Goal: Find specific page/section: Find specific page/section

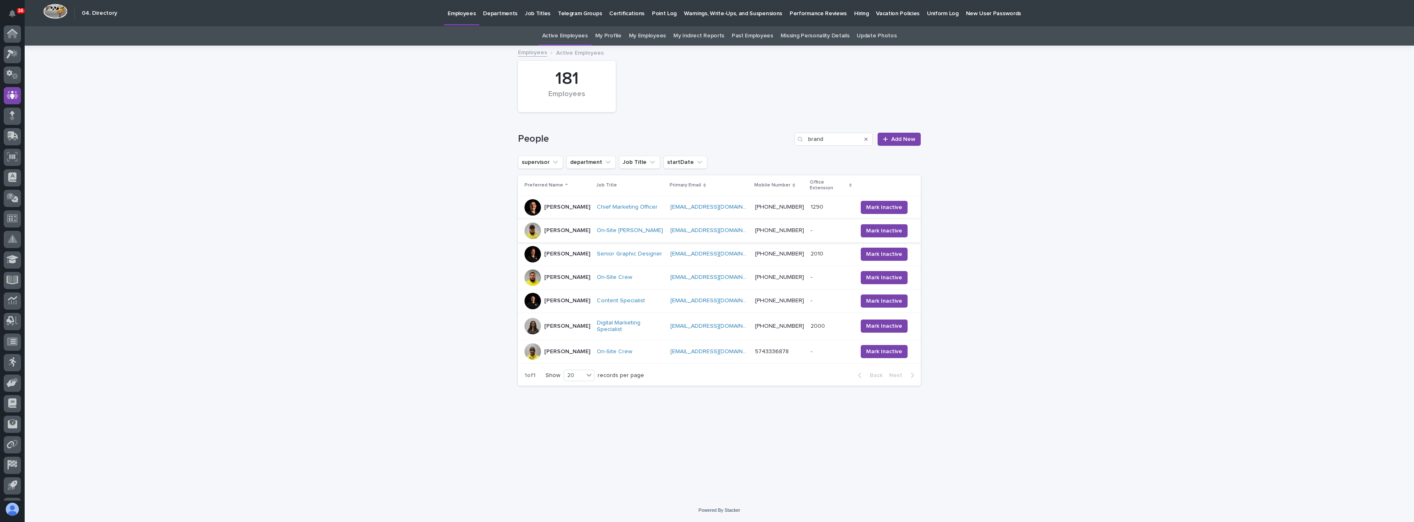
scroll to position [38, 0]
click at [531, 201] on div at bounding box center [532, 207] width 16 height 16
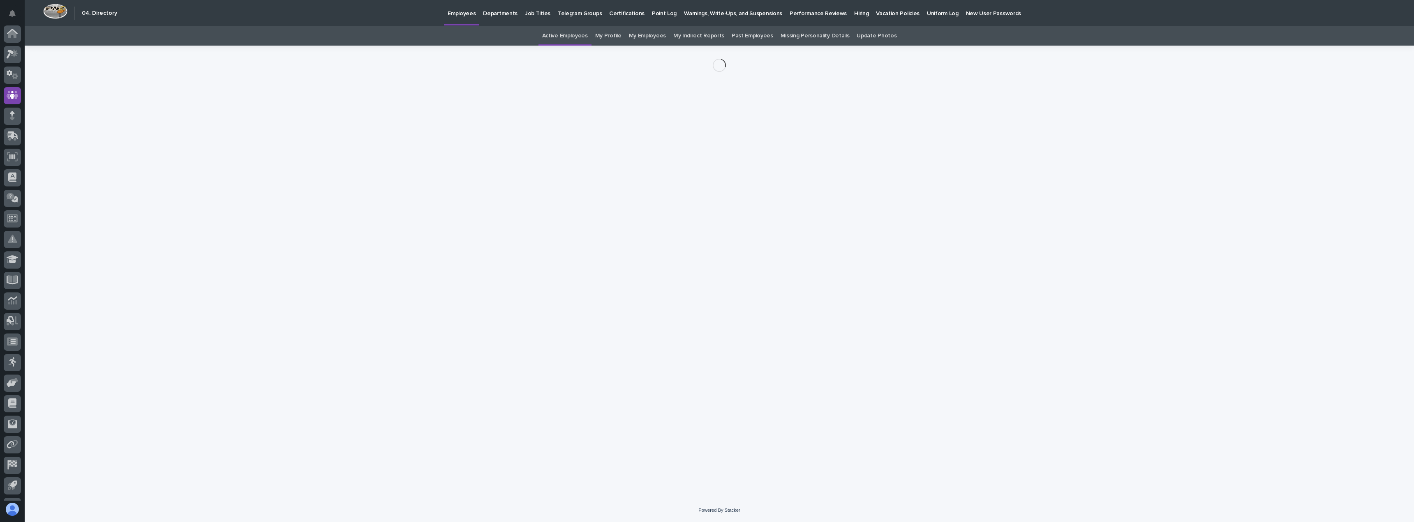
scroll to position [38, 0]
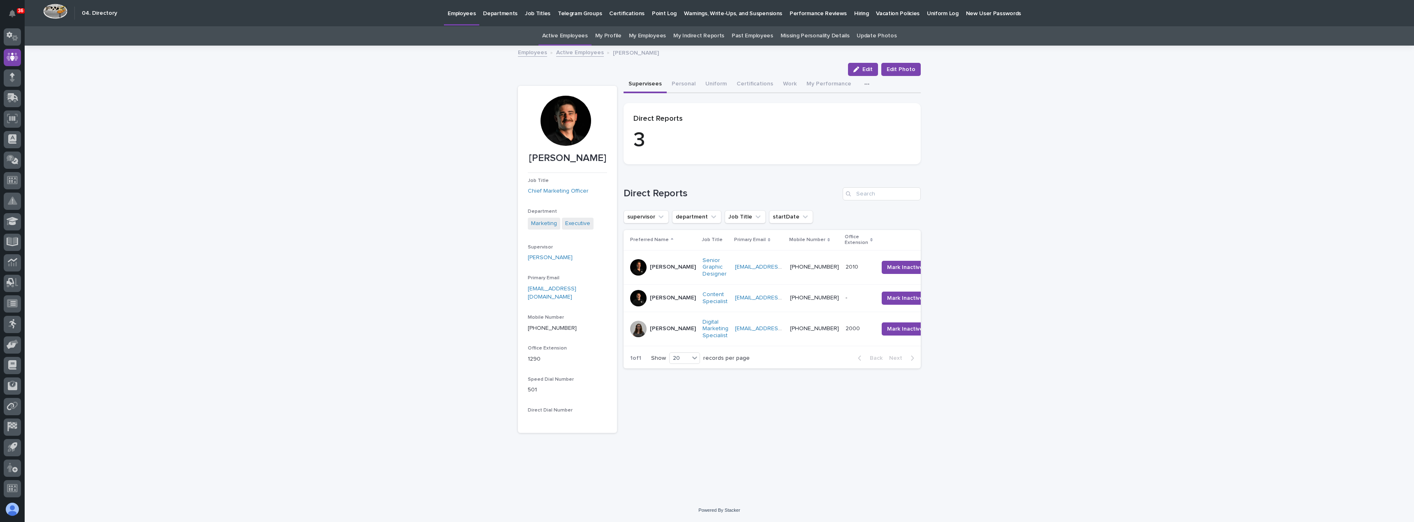
click at [569, 120] on div at bounding box center [565, 121] width 50 height 50
click at [662, 302] on p "Kenton Weaver" at bounding box center [673, 298] width 46 height 7
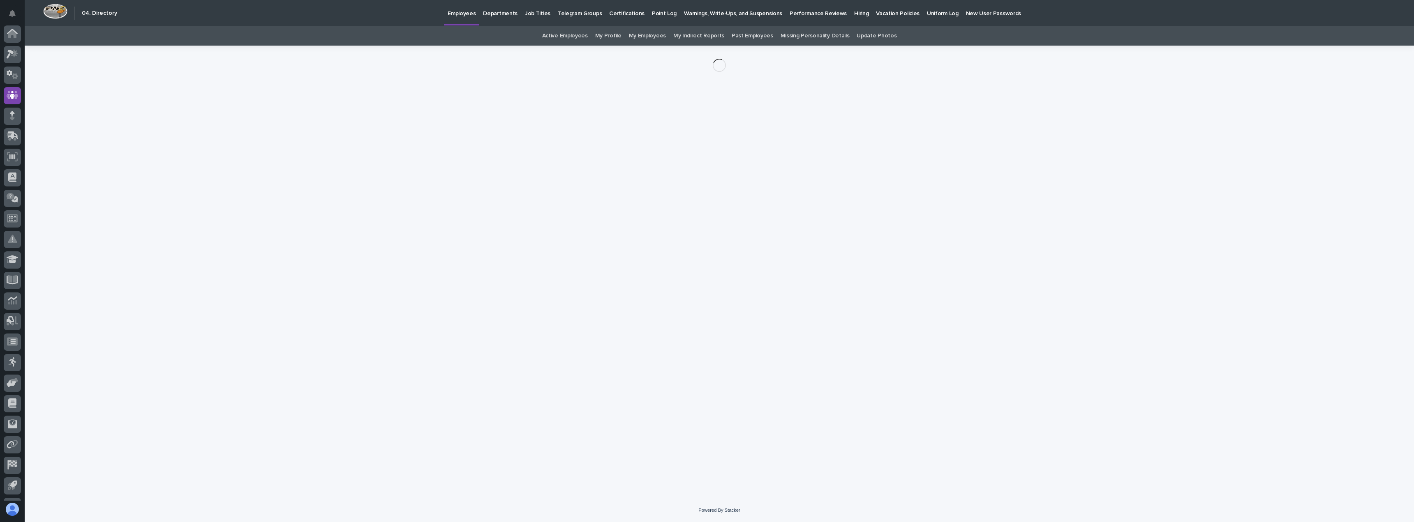
scroll to position [38, 0]
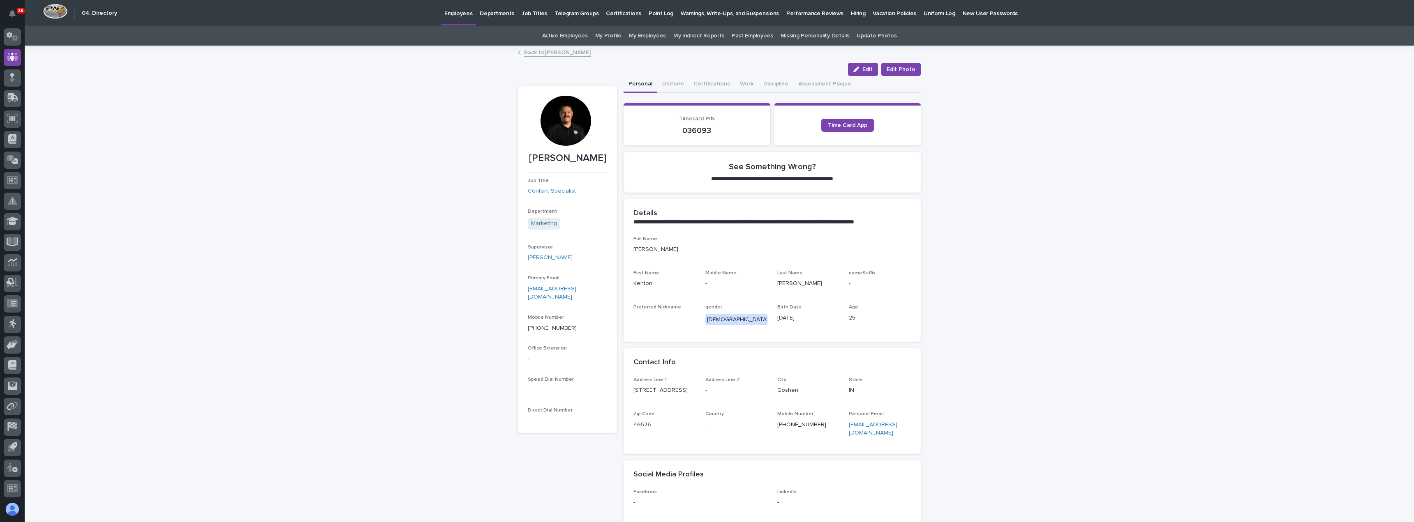
click at [564, 120] on div at bounding box center [565, 121] width 50 height 50
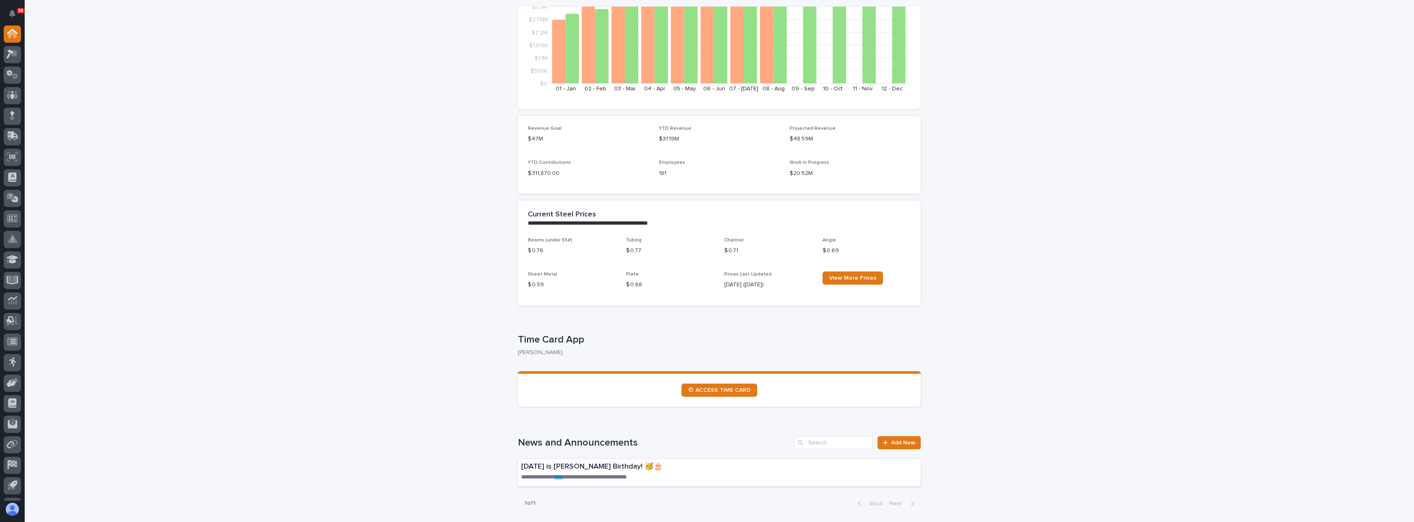
scroll to position [123, 0]
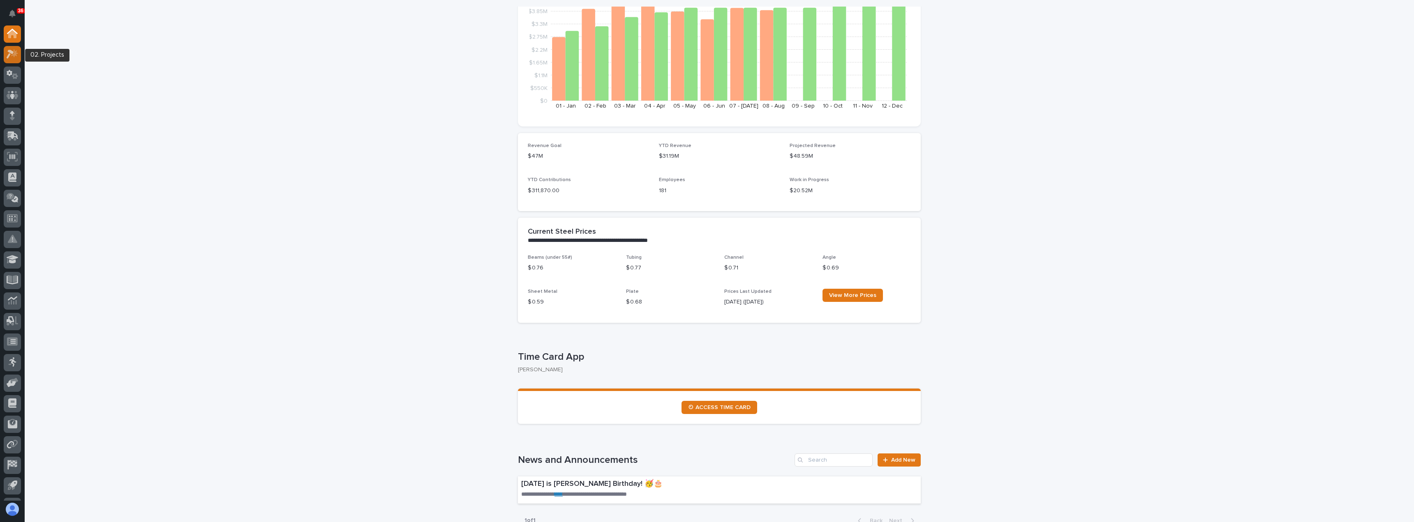
click at [7, 52] on icon at bounding box center [13, 53] width 12 height 9
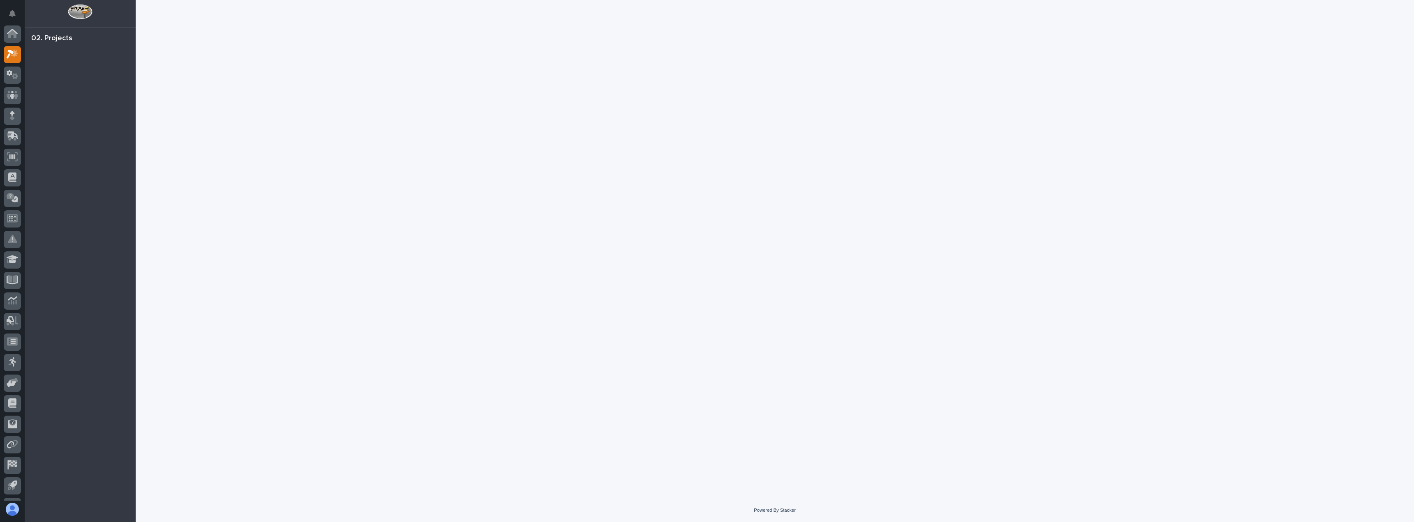
scroll to position [21, 0]
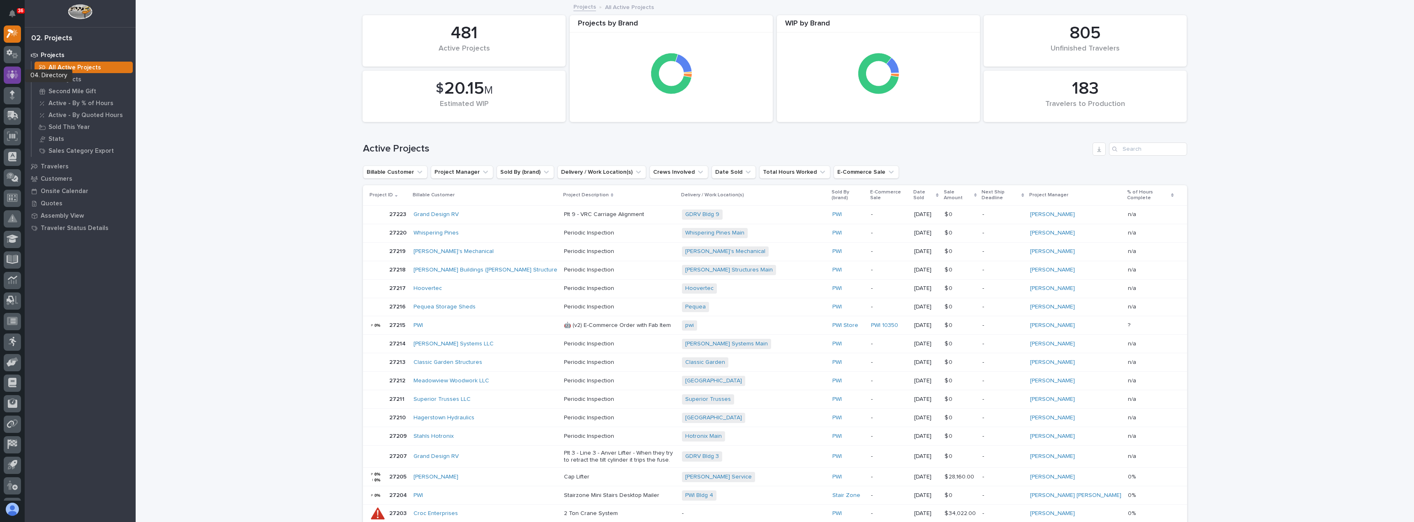
click at [13, 75] on icon at bounding box center [12, 75] width 5 height 8
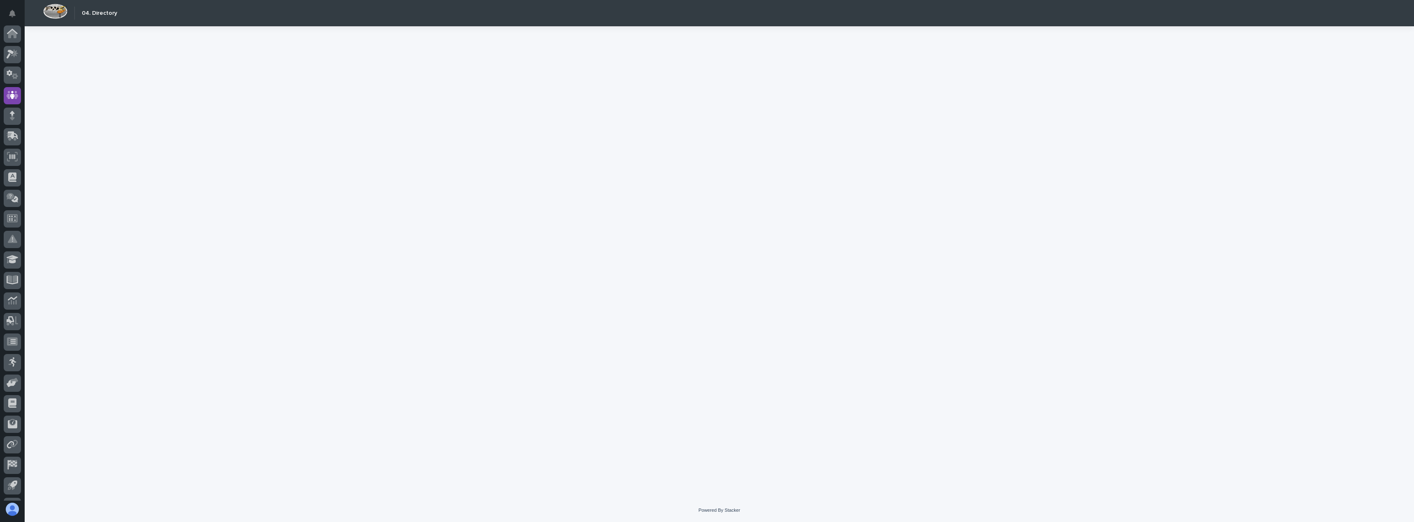
scroll to position [38, 0]
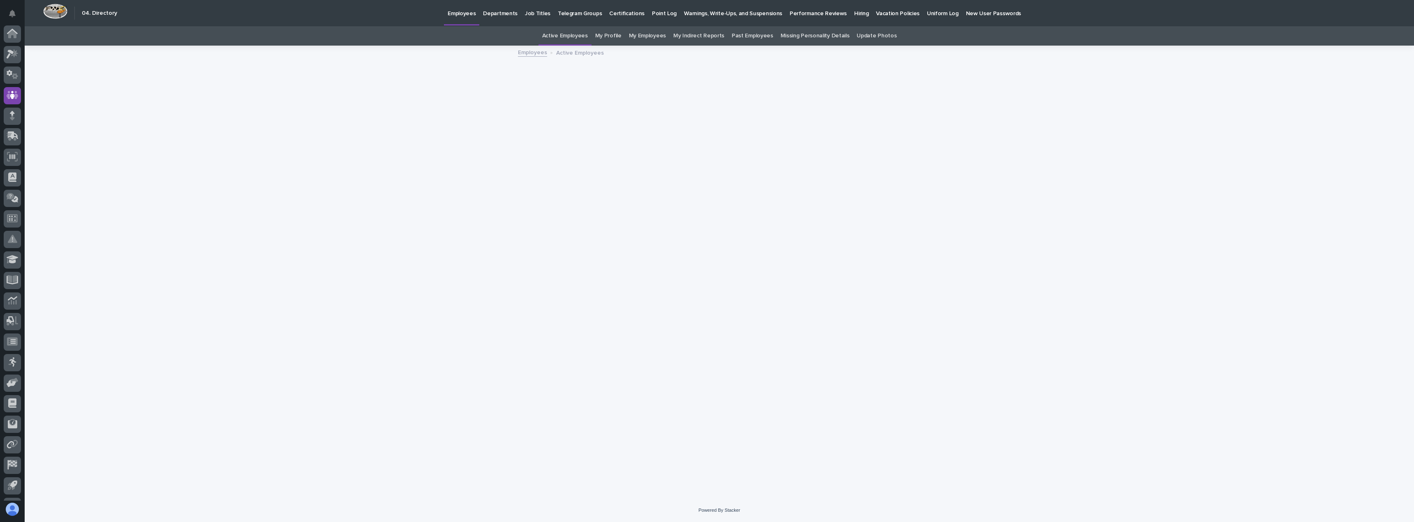
scroll to position [38, 0]
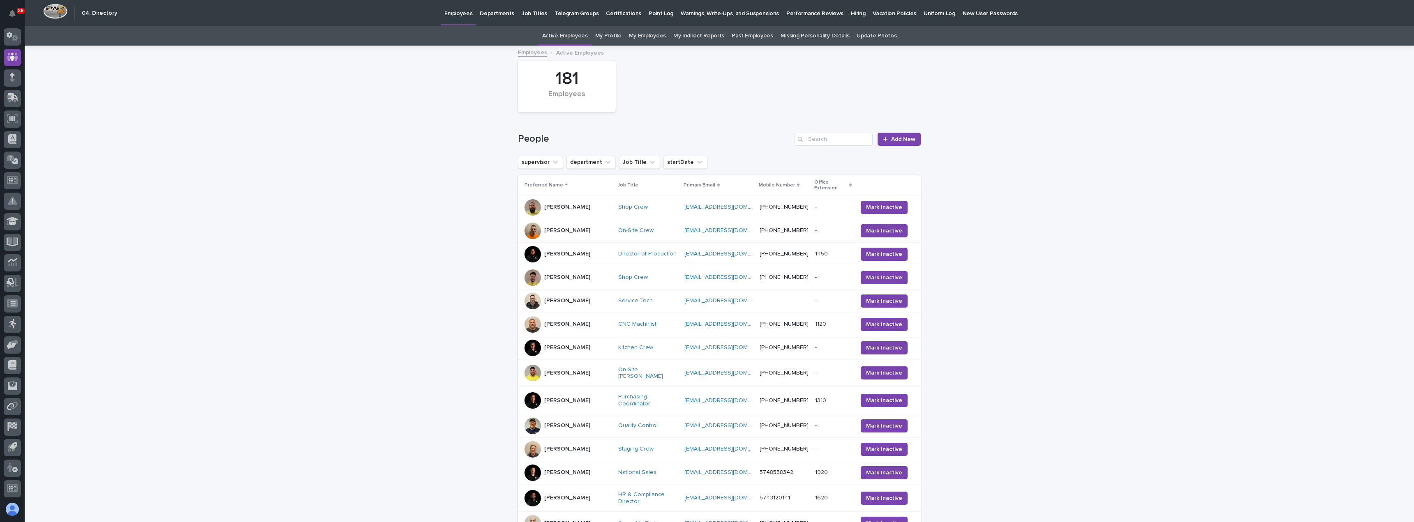
click at [528, 247] on div at bounding box center [532, 254] width 16 height 16
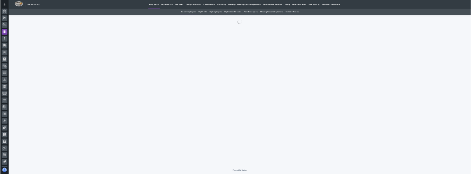
scroll to position [38, 0]
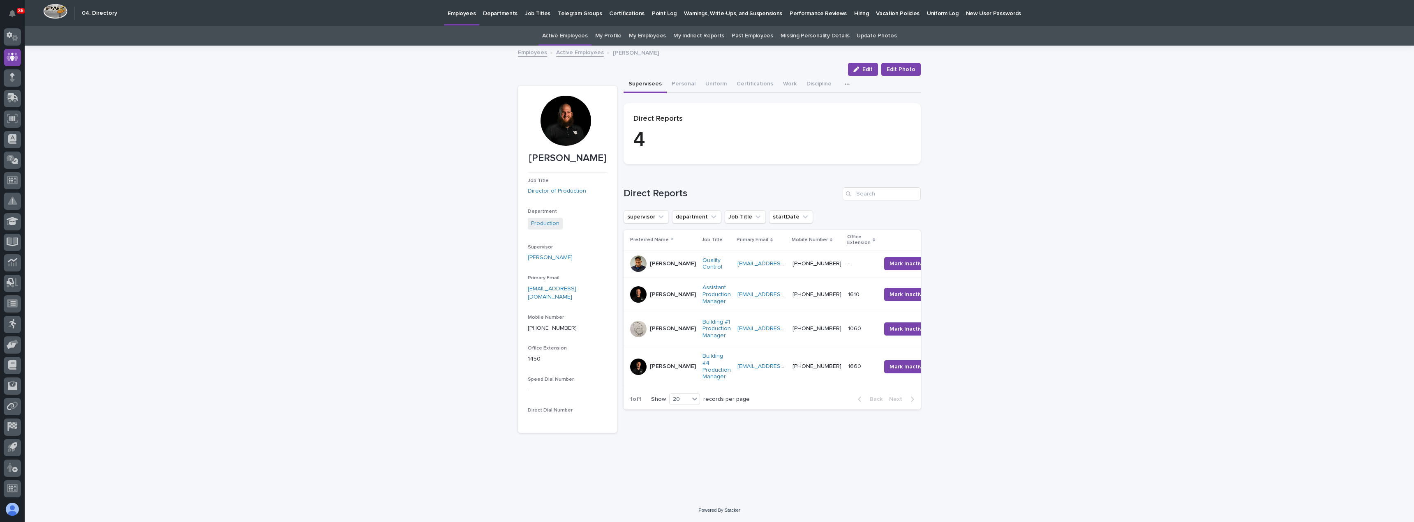
click at [571, 118] on div at bounding box center [565, 121] width 50 height 50
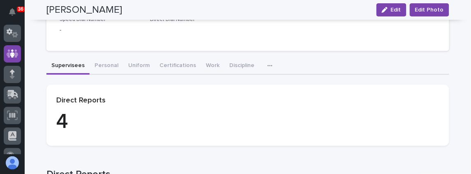
scroll to position [205, 0]
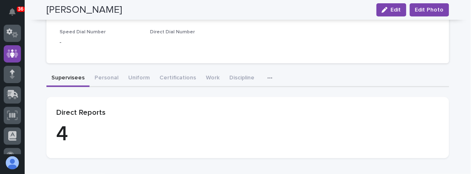
drag, startPoint x: 237, startPoint y: 139, endPoint x: 105, endPoint y: 108, distance: 135.1
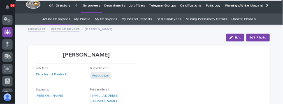
scroll to position [0, 0]
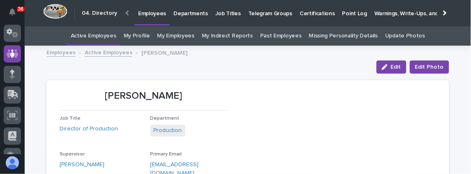
drag, startPoint x: 128, startPoint y: 74, endPoint x: 70, endPoint y: 71, distance: 58.4
drag, startPoint x: 89, startPoint y: 69, endPoint x: 49, endPoint y: 67, distance: 39.5
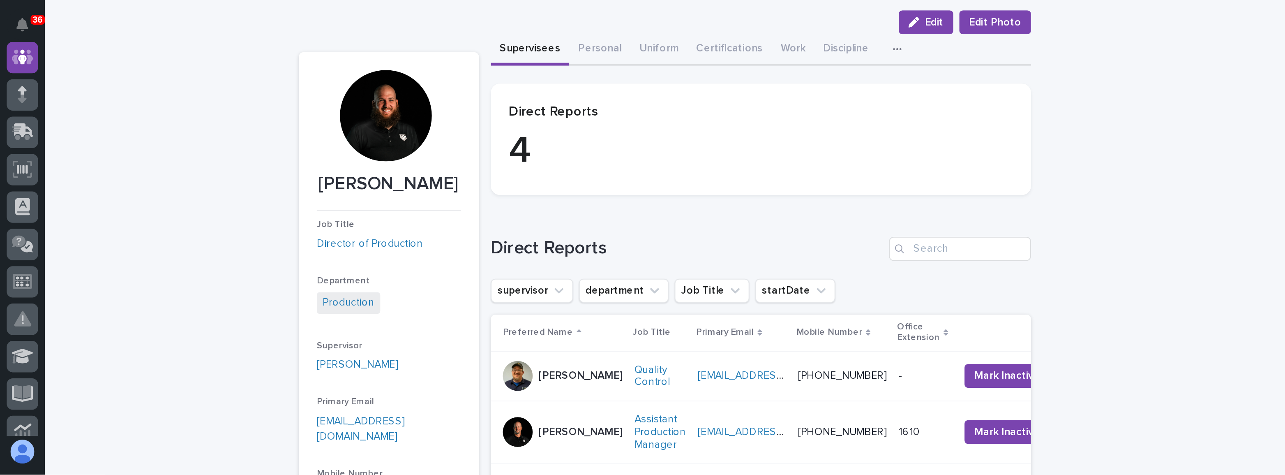
scroll to position [62, 0]
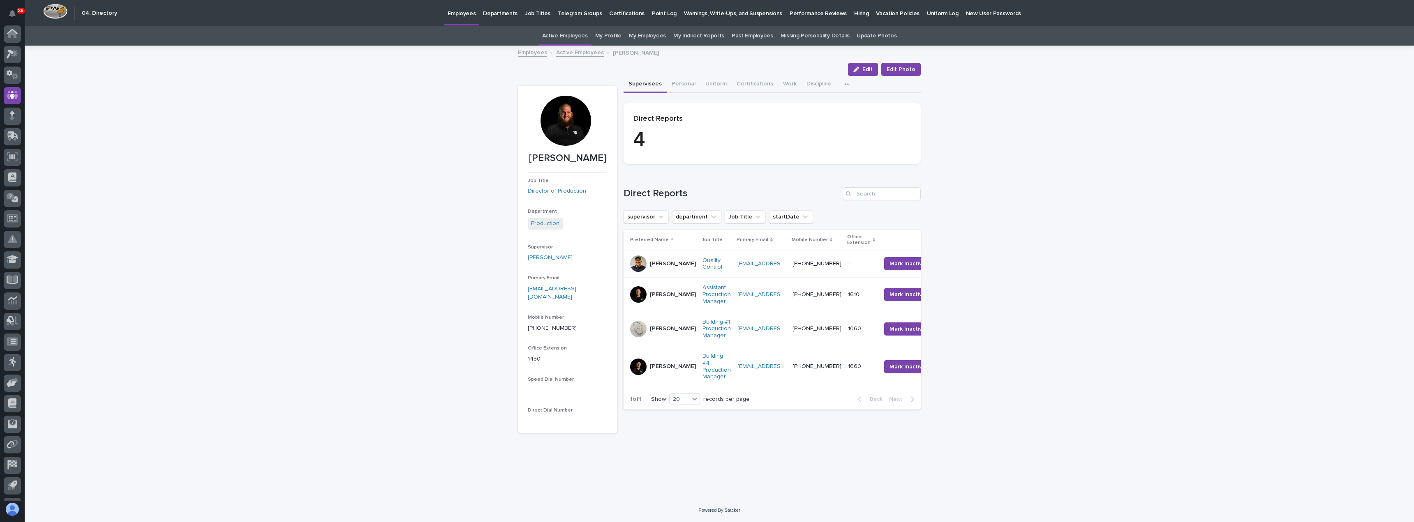
click at [579, 35] on link "Active Employees" at bounding box center [565, 35] width 46 height 19
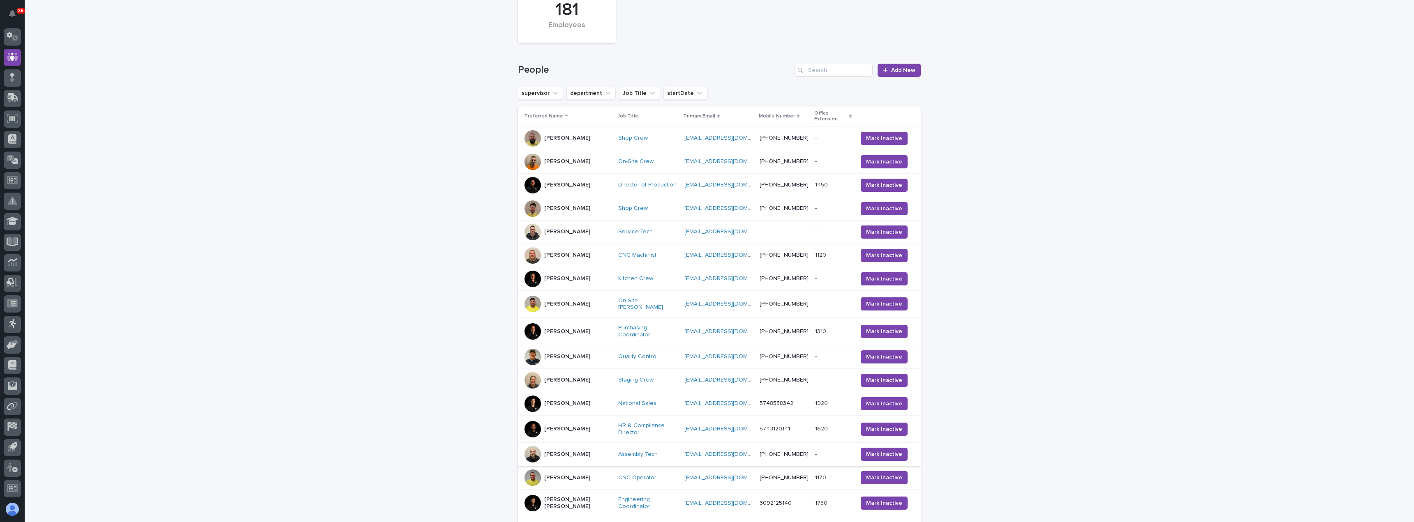
scroll to position [82, 0]
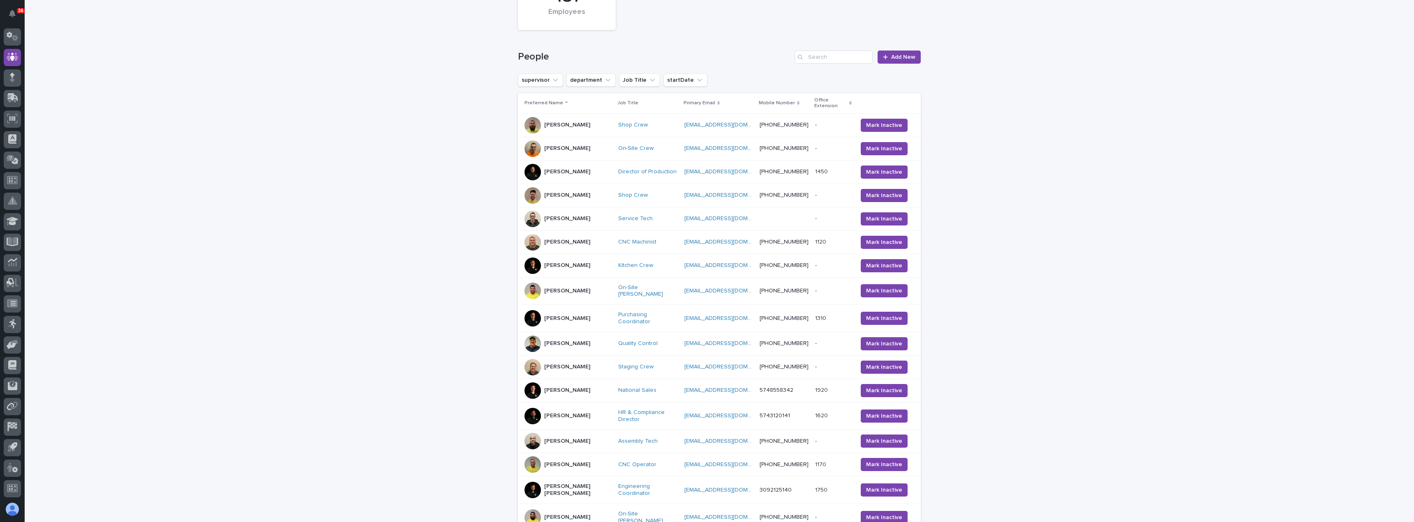
click at [533, 408] on div at bounding box center [532, 416] width 16 height 16
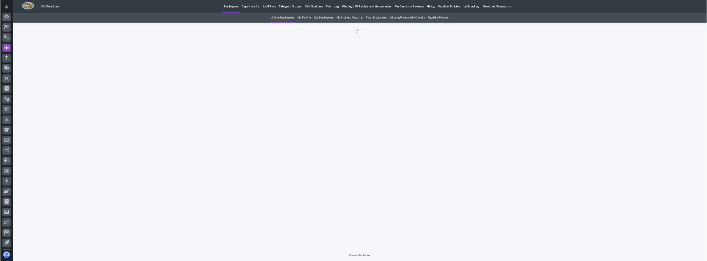
scroll to position [38, 0]
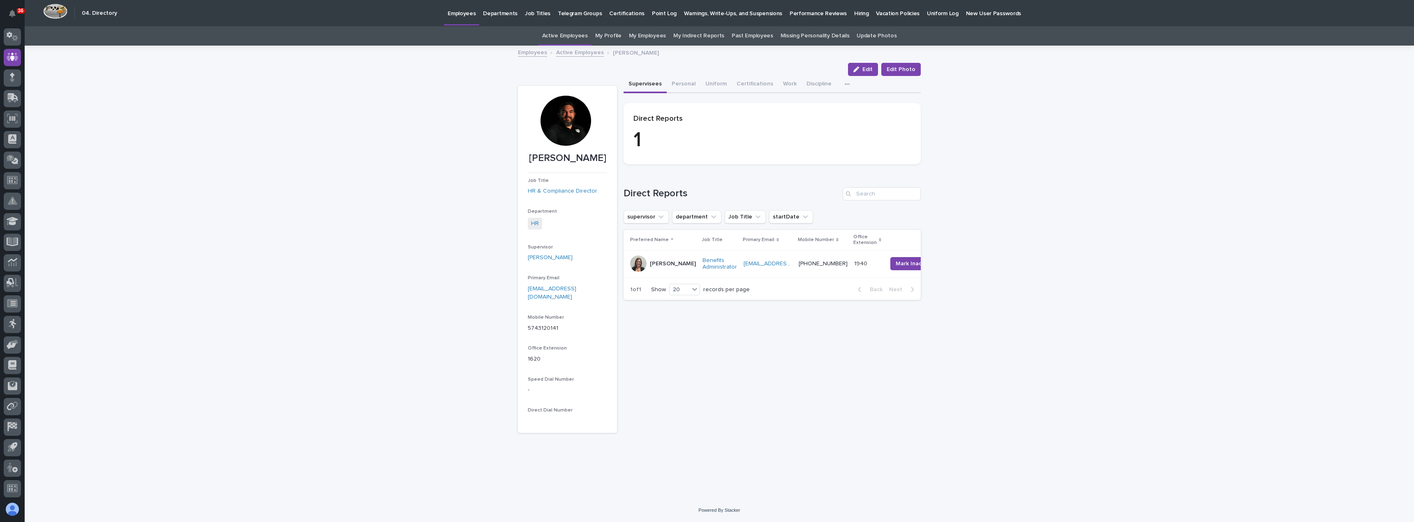
click at [578, 116] on div at bounding box center [565, 121] width 50 height 50
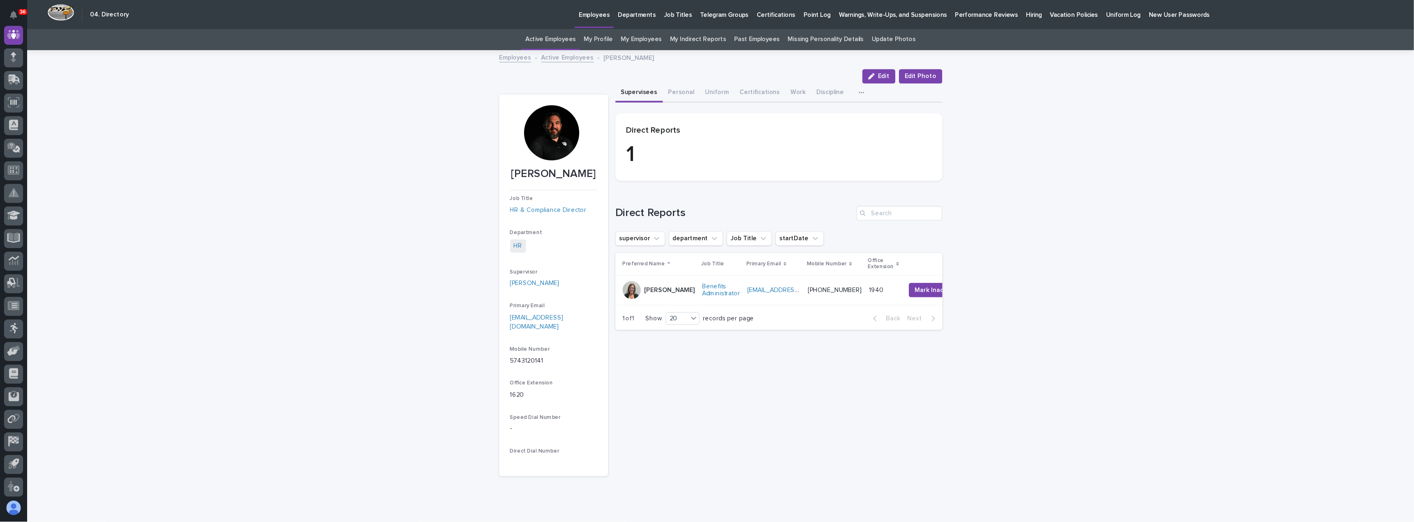
scroll to position [0, 0]
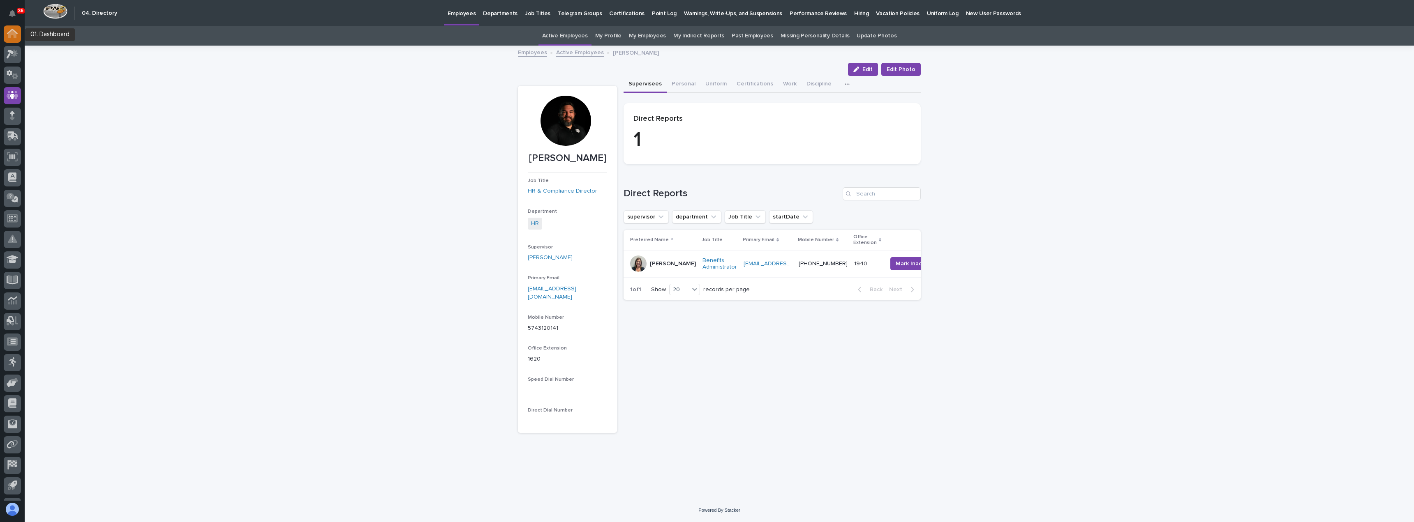
click at [14, 35] on icon at bounding box center [12, 34] width 8 height 8
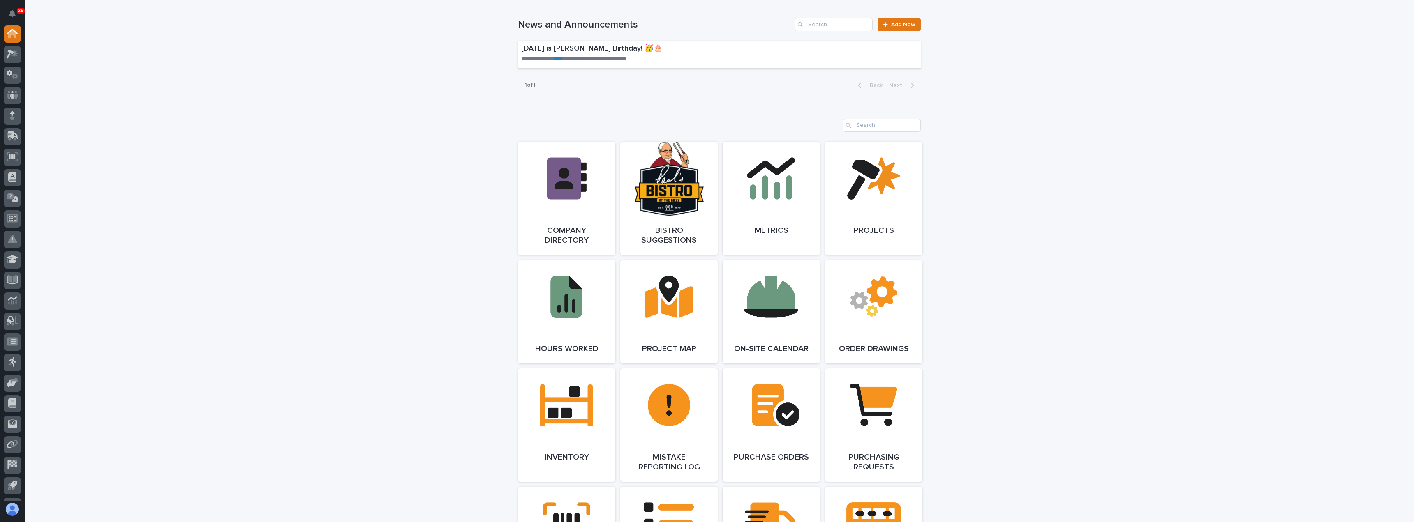
scroll to position [575, 0]
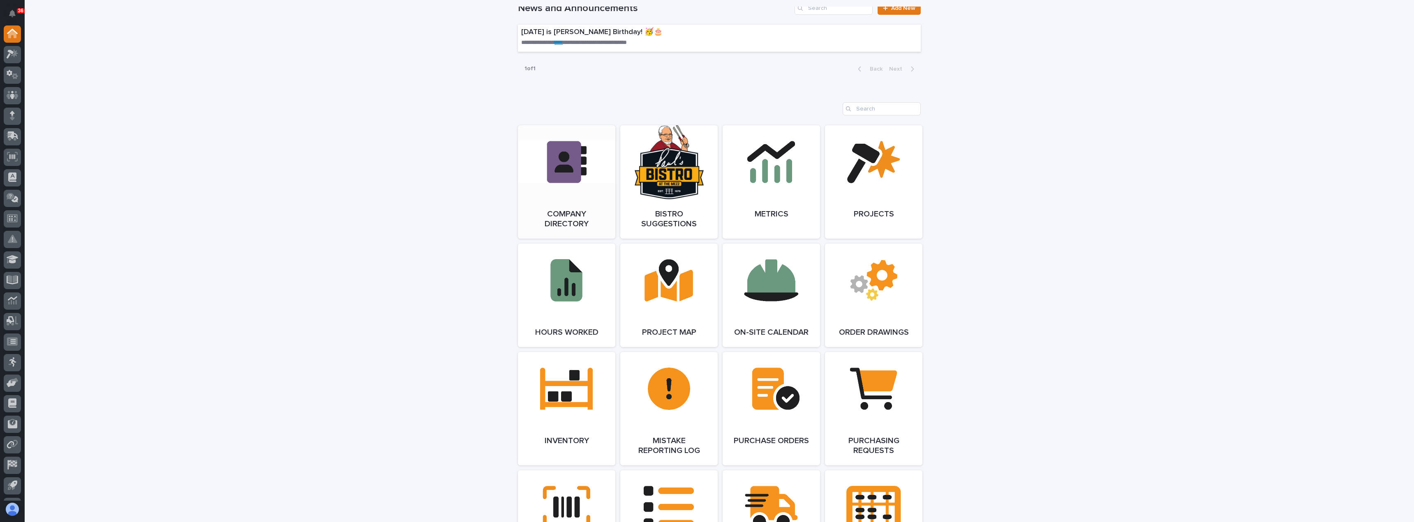
click at [578, 216] on link "Open Link" at bounding box center [566, 181] width 97 height 113
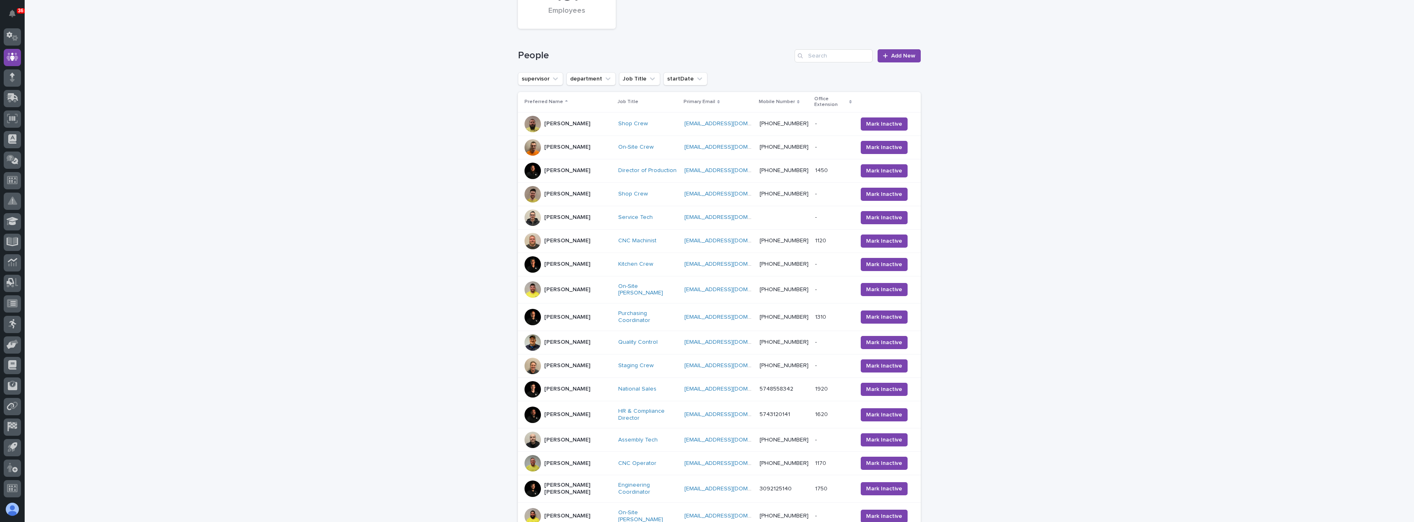
scroll to position [38, 0]
